Goal: Task Accomplishment & Management: Manage account settings

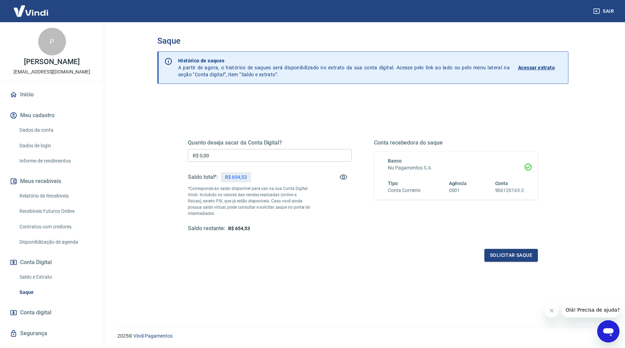
drag, startPoint x: 54, startPoint y: 198, endPoint x: 185, endPoint y: 1, distance: 236.5
click at [0, 0] on div "Sair P Pedro Henrique Bastos Bueno contato@terravini.com.br Início Meu cadastro…" at bounding box center [312, 174] width 625 height 348
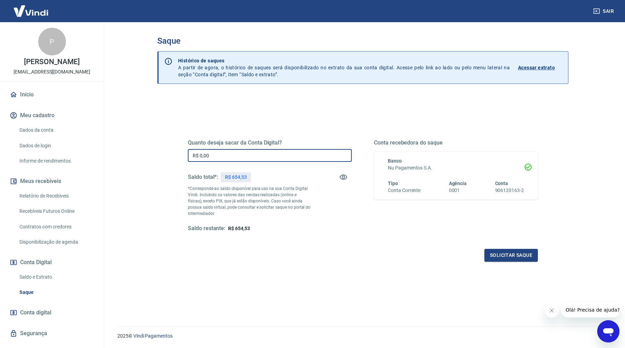
click at [244, 156] on input "R$ 0,00" at bounding box center [270, 155] width 164 height 13
type input "R$ 654,53"
click at [517, 259] on button "Solicitar saque" at bounding box center [510, 255] width 53 height 13
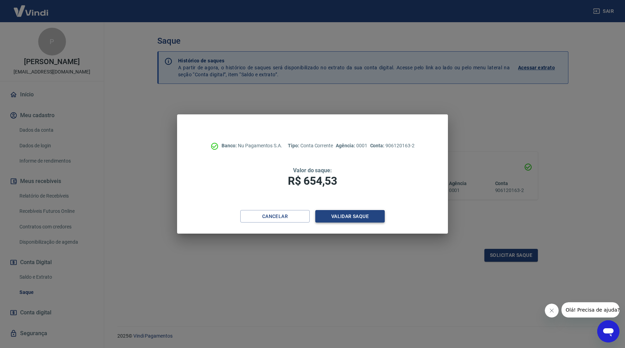
click at [367, 216] on button "Validar saque" at bounding box center [349, 216] width 69 height 13
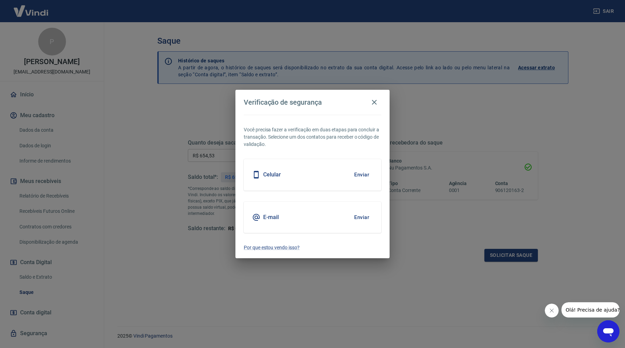
click at [301, 211] on div "E-mail Enviar" at bounding box center [312, 217] width 137 height 31
click at [358, 214] on button "Enviar" at bounding box center [361, 217] width 23 height 15
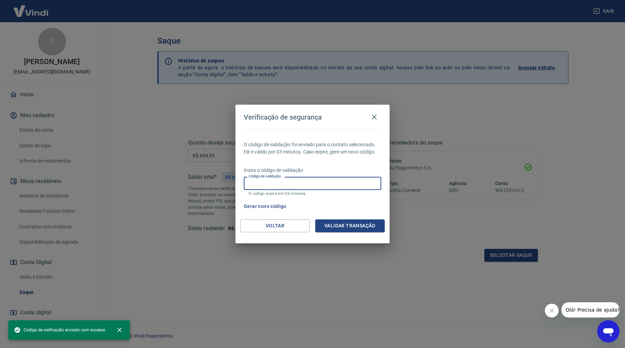
click at [325, 185] on input "Código de validação" at bounding box center [312, 183] width 137 height 13
paste input "190719"
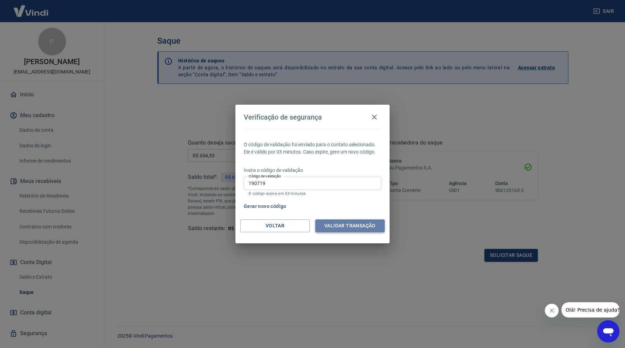
click at [334, 226] on button "Validar transação" at bounding box center [349, 226] width 69 height 13
click at [250, 186] on input "190719" at bounding box center [312, 183] width 137 height 13
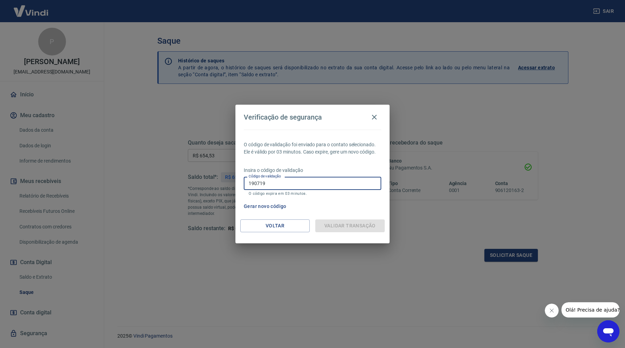
type input "190719"
click at [308, 185] on input "190719" at bounding box center [312, 183] width 137 height 13
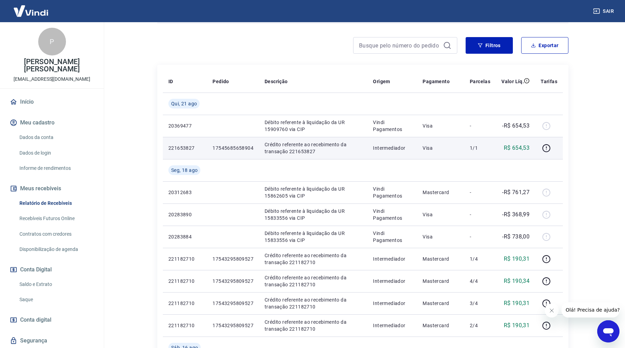
scroll to position [92, 0]
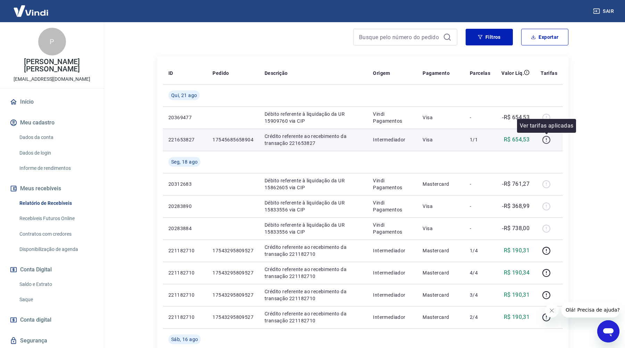
click at [548, 141] on icon "button" at bounding box center [546, 140] width 9 height 9
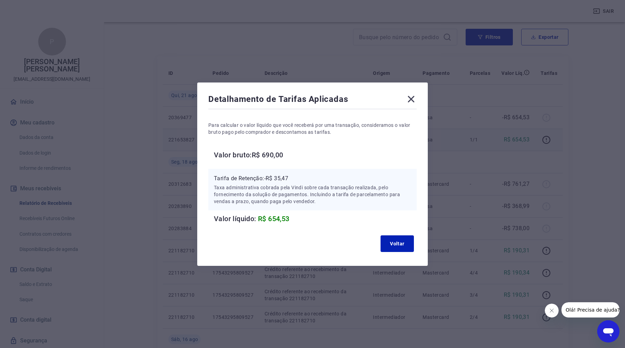
click at [411, 96] on icon at bounding box center [410, 99] width 11 height 11
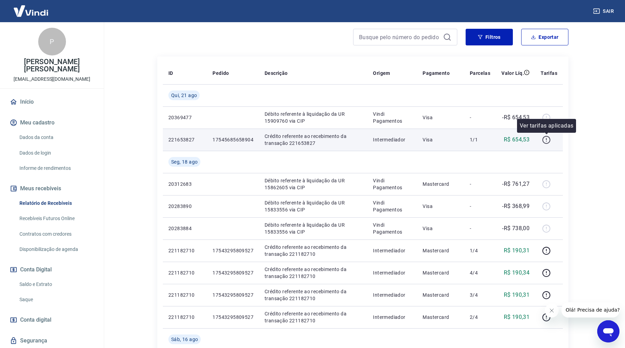
click at [547, 141] on icon "button" at bounding box center [546, 140] width 9 height 9
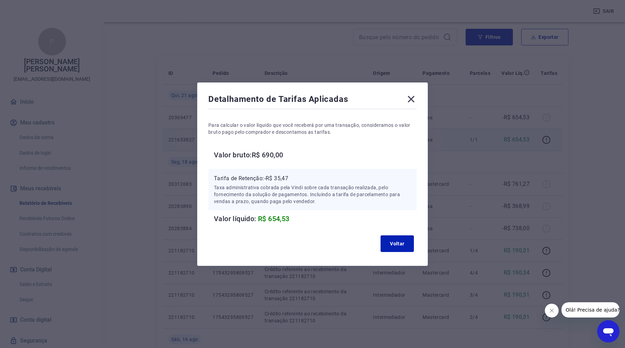
click at [415, 101] on icon at bounding box center [410, 99] width 11 height 11
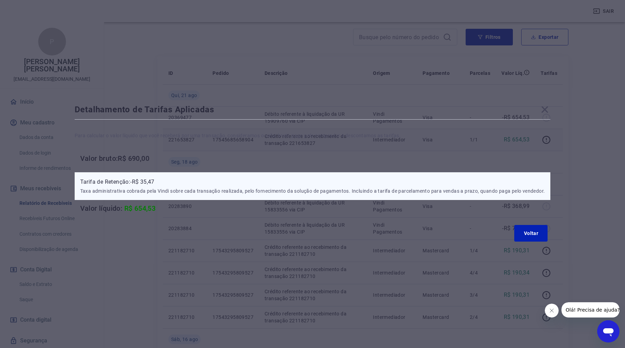
click at [415, 101] on td at bounding box center [392, 95] width 50 height 22
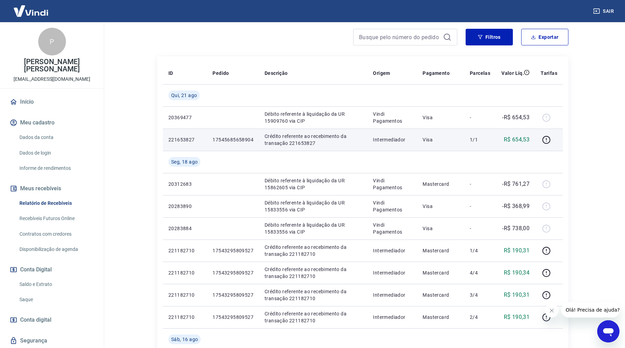
click at [226, 36] on div at bounding box center [307, 37] width 300 height 17
